Goal: Task Accomplishment & Management: Manage account settings

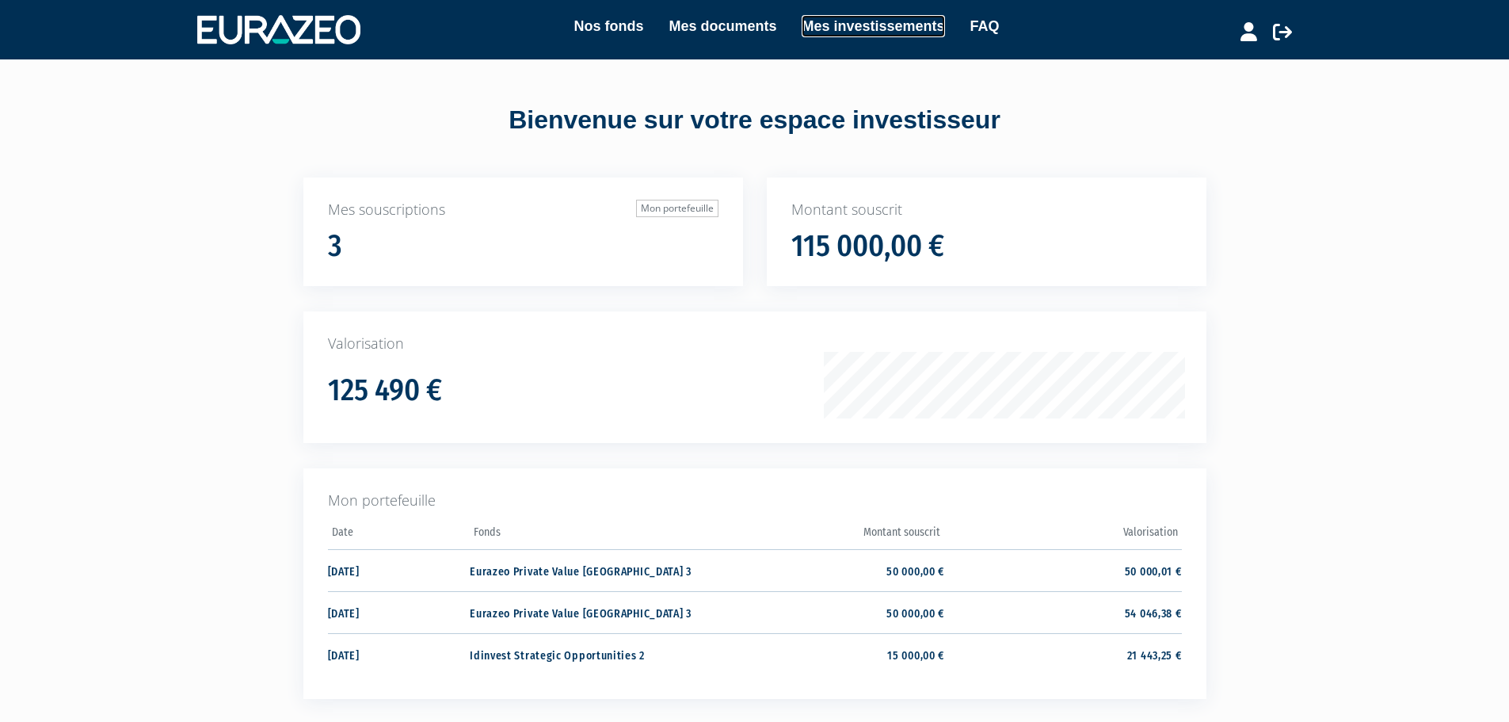
click at [851, 34] on link "Mes investissements" at bounding box center [873, 26] width 143 height 22
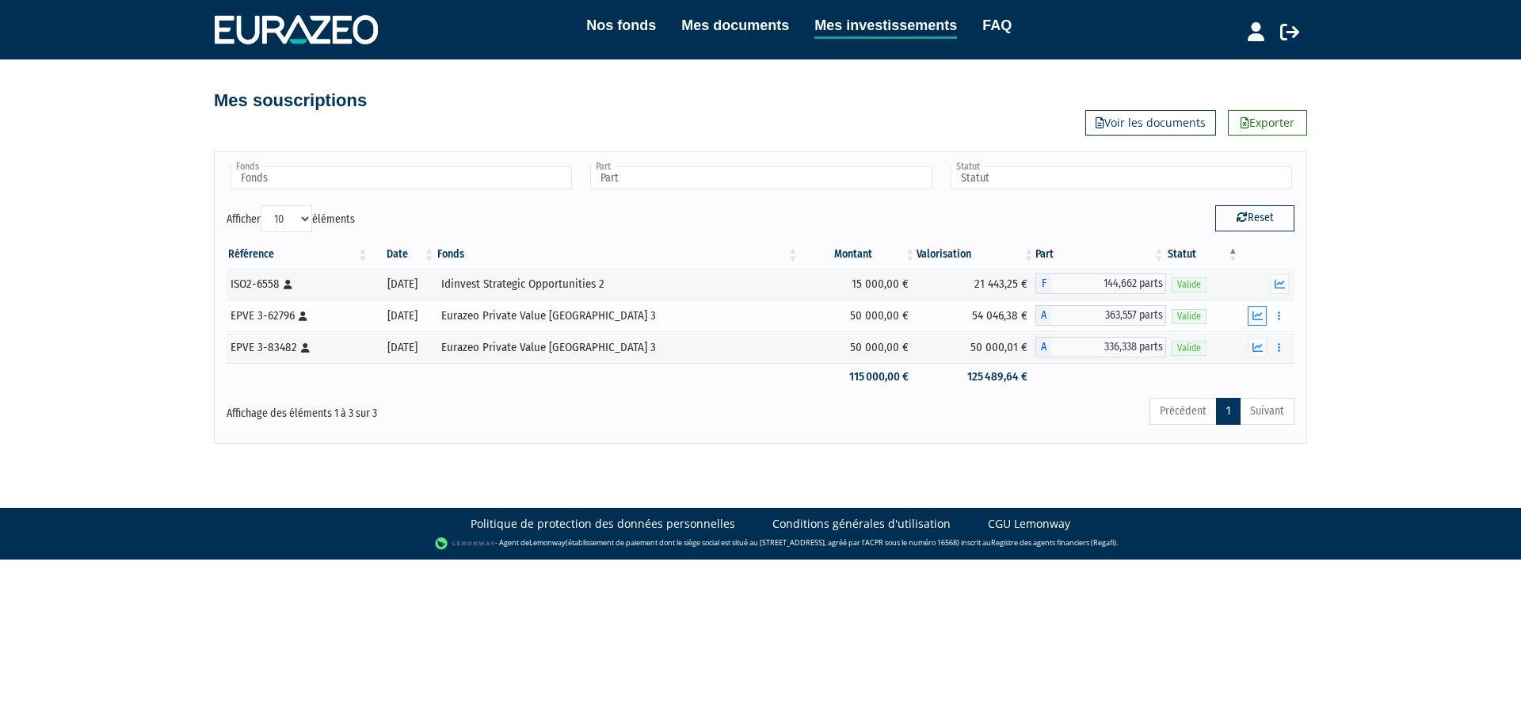
click at [1257, 315] on icon "button" at bounding box center [1257, 315] width 10 height 10
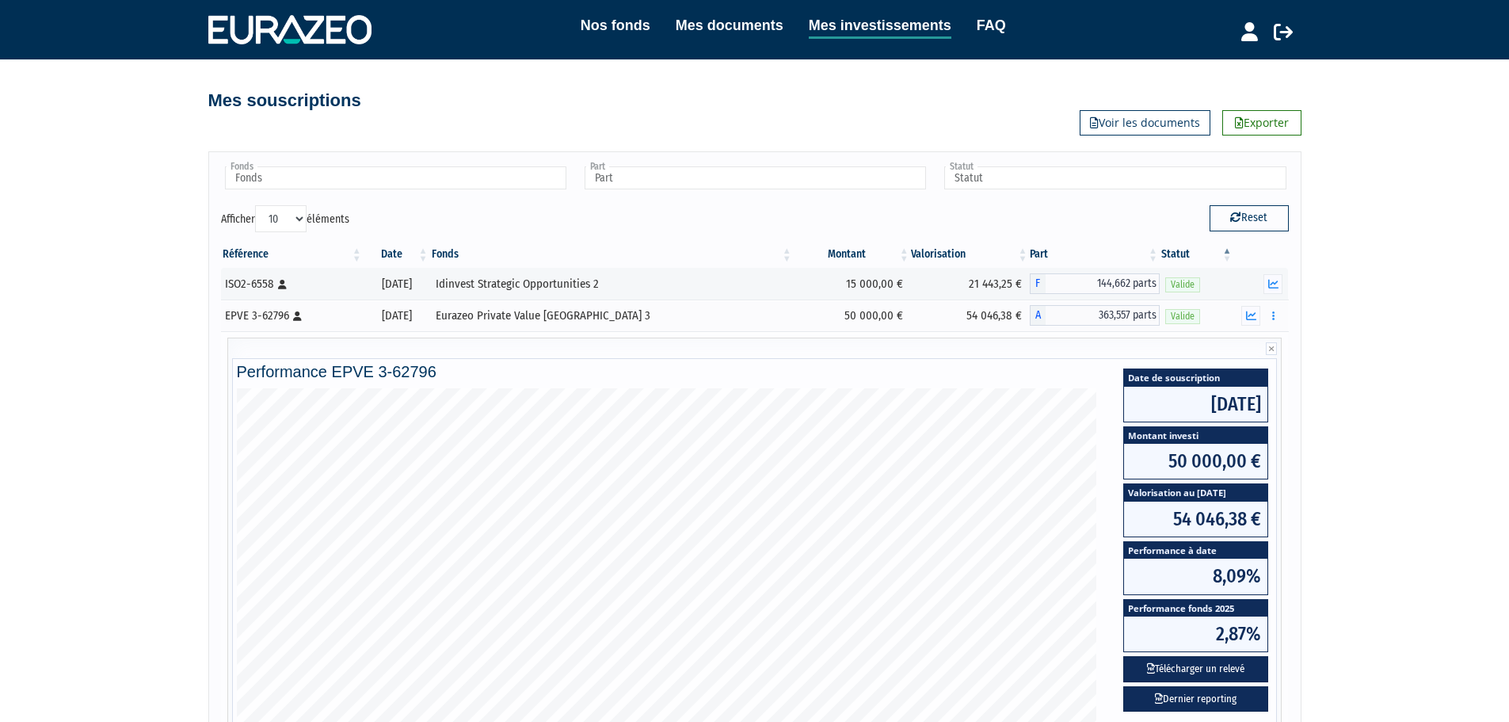
scroll to position [79, 0]
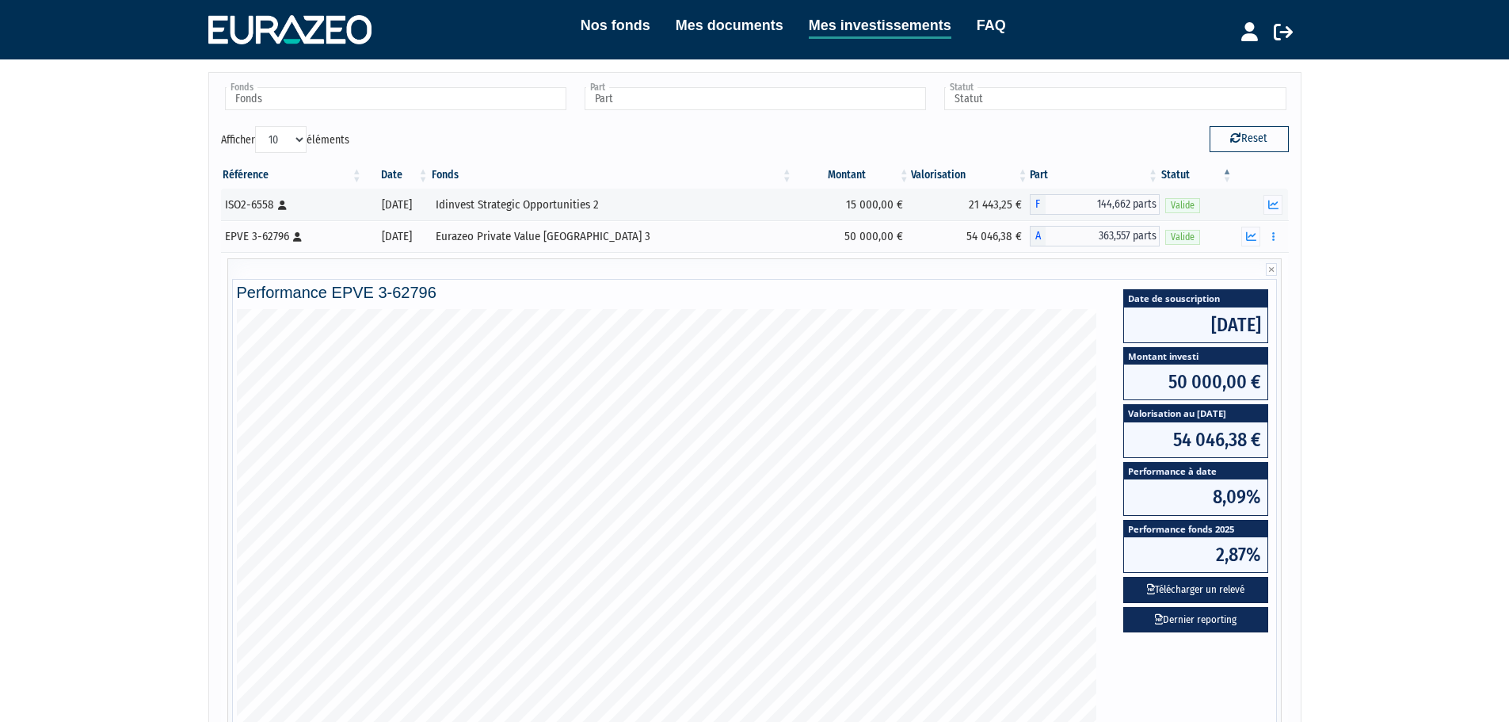
click at [1218, 422] on span "54 046,38 €" at bounding box center [1195, 439] width 143 height 35
click at [1217, 410] on span "Valorisation au [DATE]" at bounding box center [1195, 413] width 143 height 17
click at [1278, 205] on icon "button" at bounding box center [1273, 205] width 10 height 10
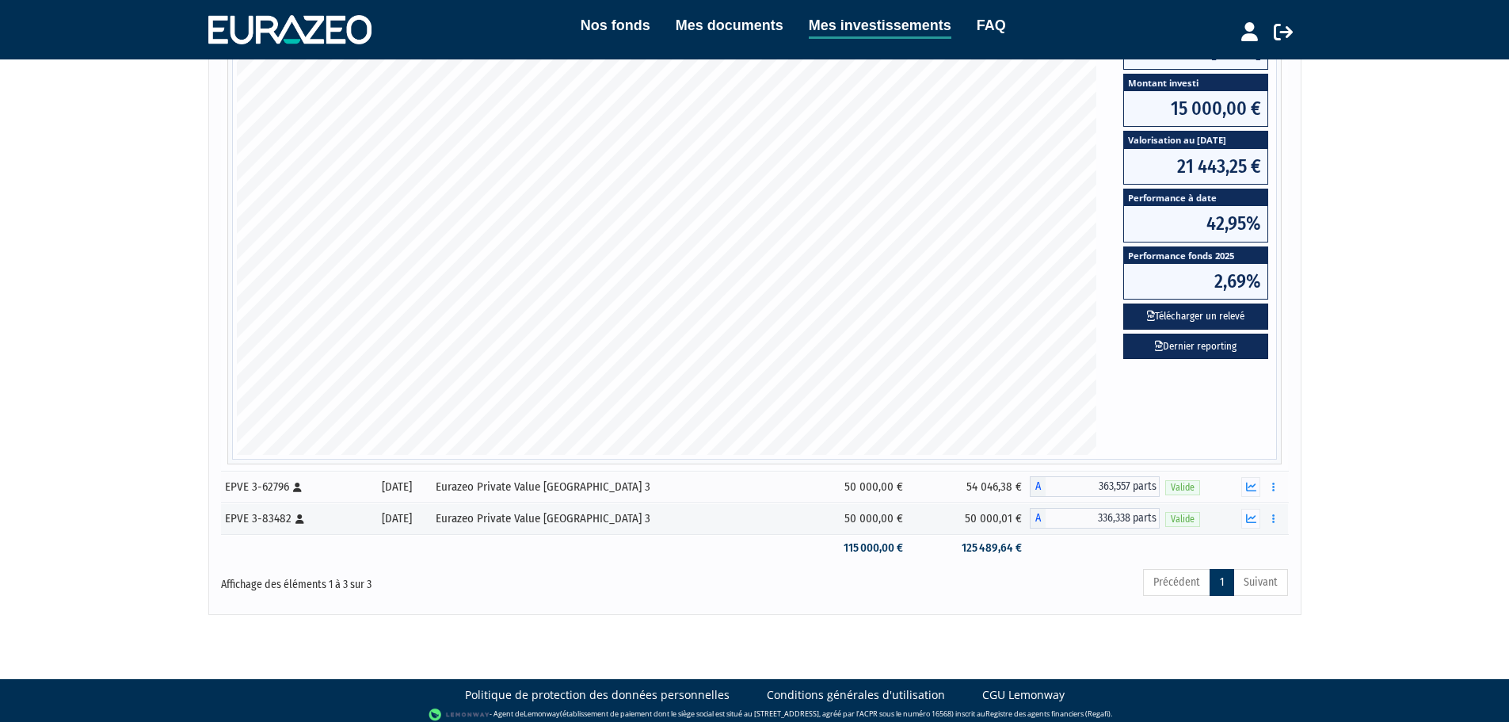
scroll to position [329, 0]
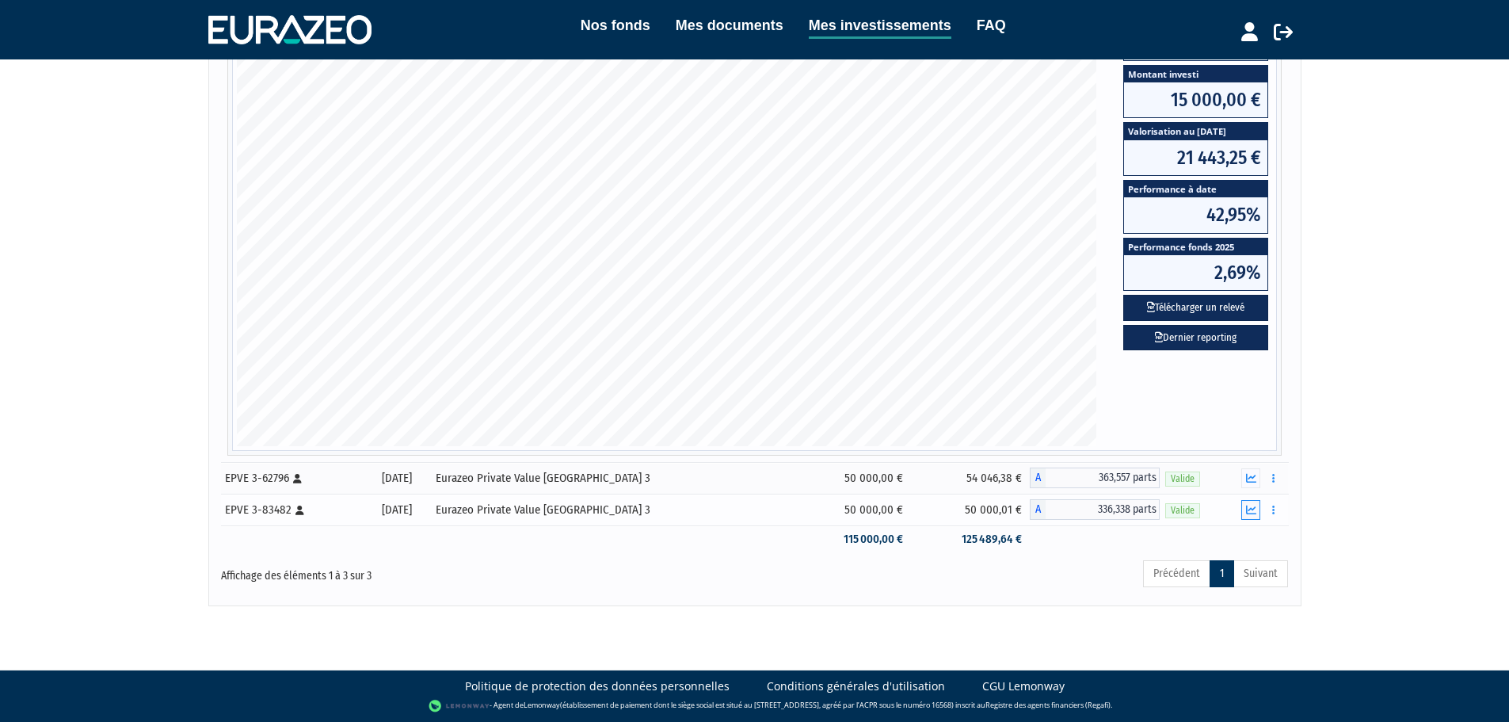
click at [1256, 512] on icon "button" at bounding box center [1251, 510] width 10 height 10
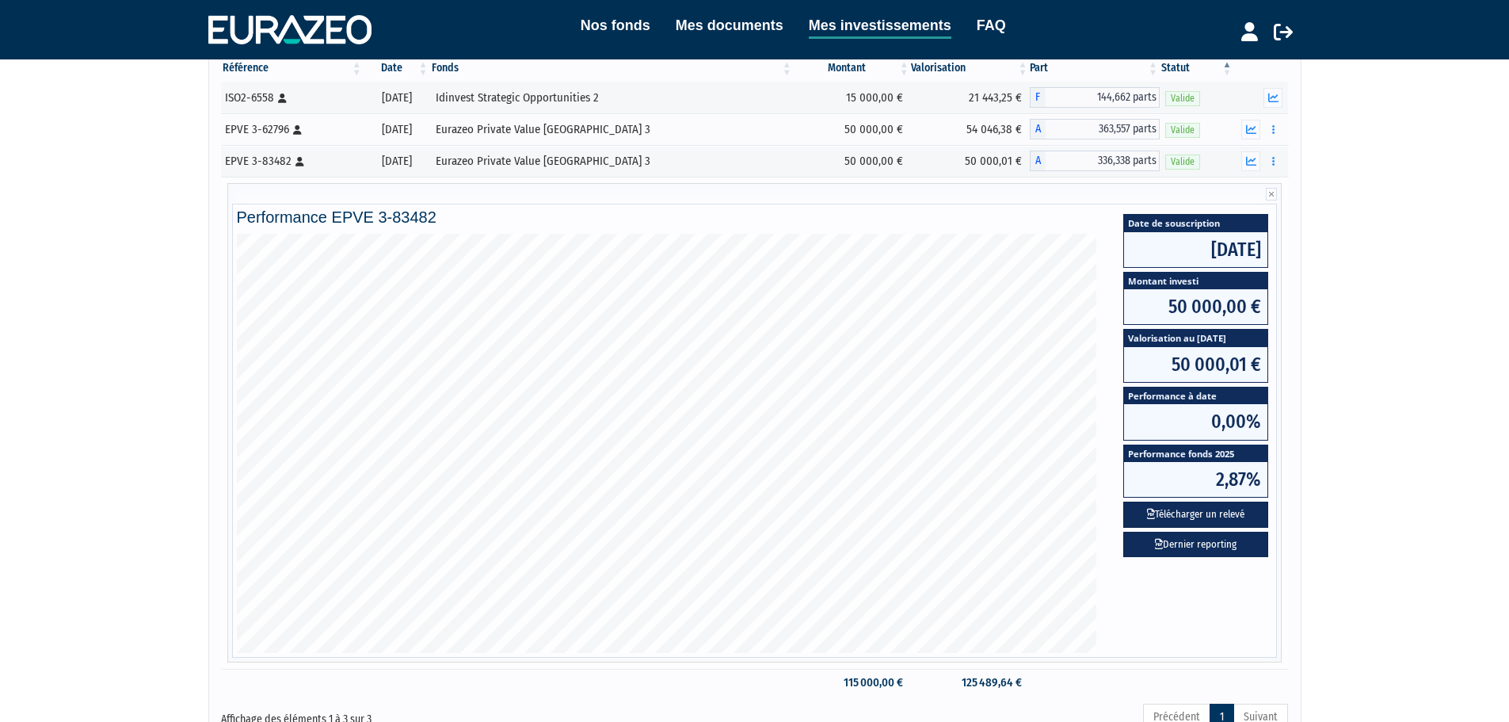
scroll to position [158, 0]
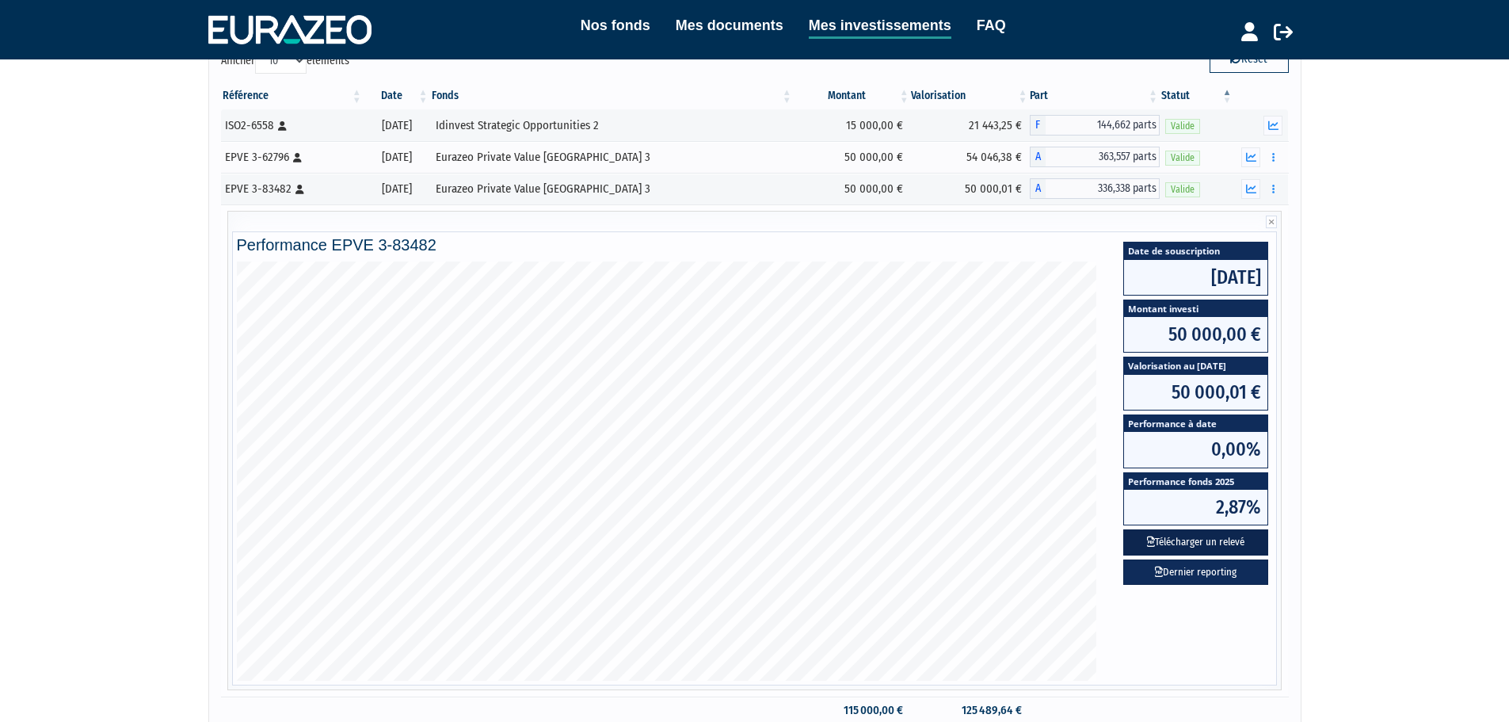
click at [1217, 540] on button "Télécharger un relevé" at bounding box center [1195, 542] width 145 height 26
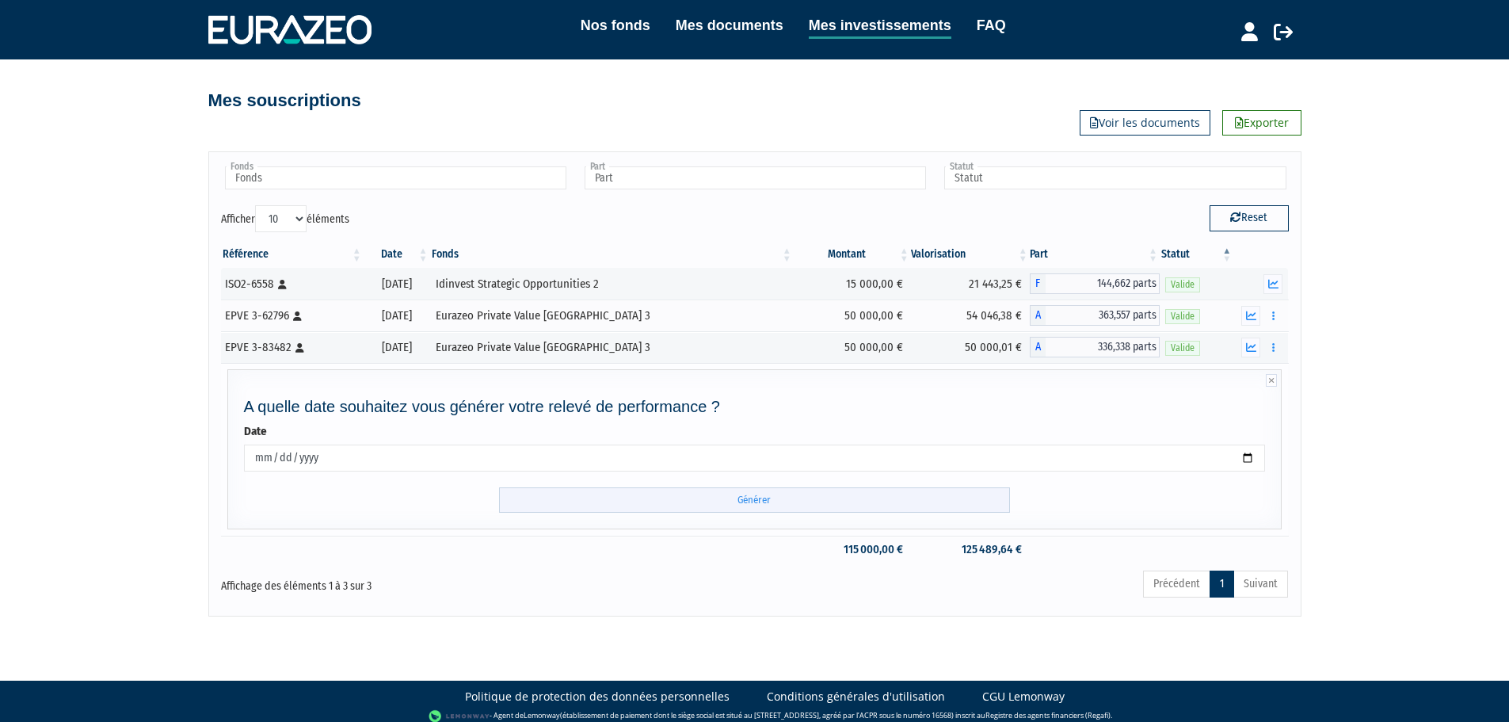
click at [683, 495] on input "Générer" at bounding box center [754, 500] width 511 height 26
click at [740, 497] on input "Générer" at bounding box center [754, 500] width 511 height 26
